Goal: Task Accomplishment & Management: Use online tool/utility

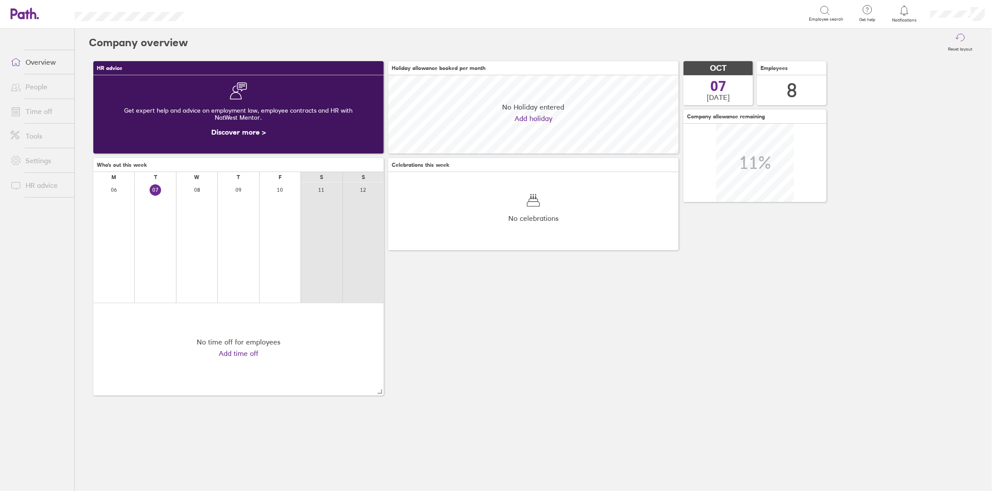
scroll to position [78, 290]
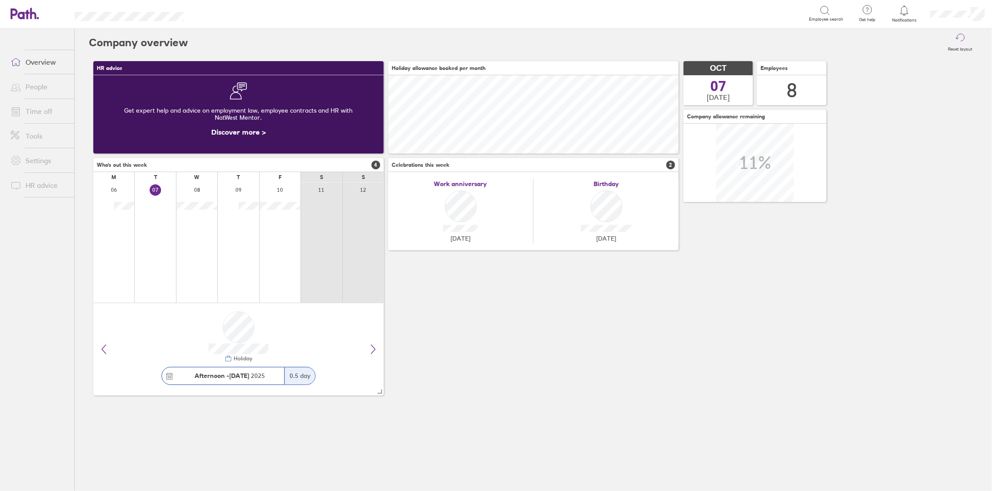
click at [34, 135] on link "Tools" at bounding box center [39, 136] width 71 height 18
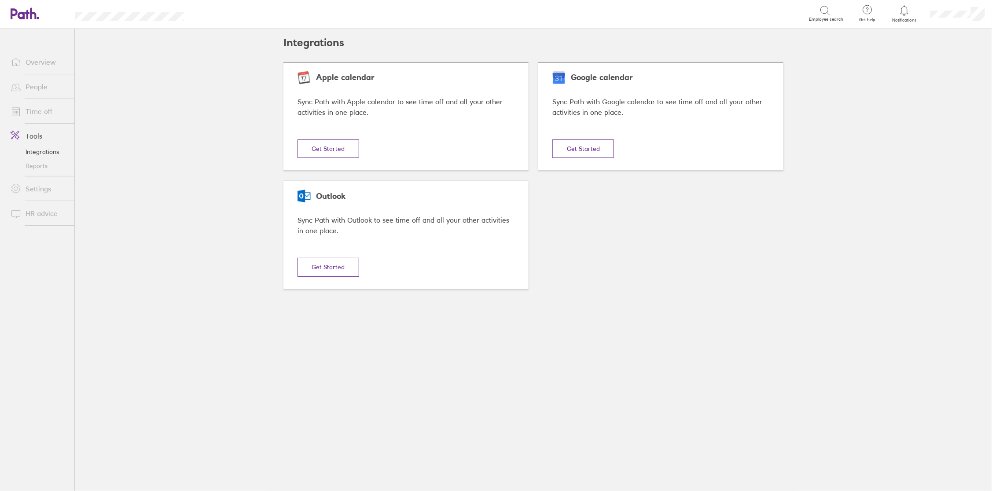
click at [32, 165] on link "Reports" at bounding box center [39, 166] width 71 height 14
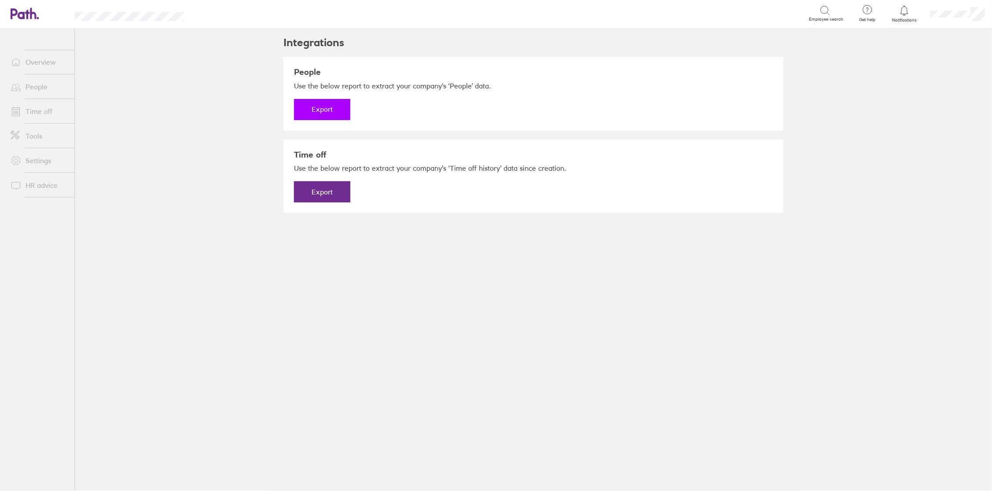
click at [318, 111] on button "Export" at bounding box center [322, 109] width 56 height 21
click at [318, 111] on link "Download" at bounding box center [322, 109] width 56 height 21
click at [331, 192] on button "Export" at bounding box center [322, 191] width 56 height 21
click at [331, 192] on link "Download" at bounding box center [322, 191] width 56 height 21
click at [567, 338] on div "Integrations People Use the below report to extract your company's ‘People’ dat…" at bounding box center [533, 260] width 528 height 463
